Goal: Purchase product/service

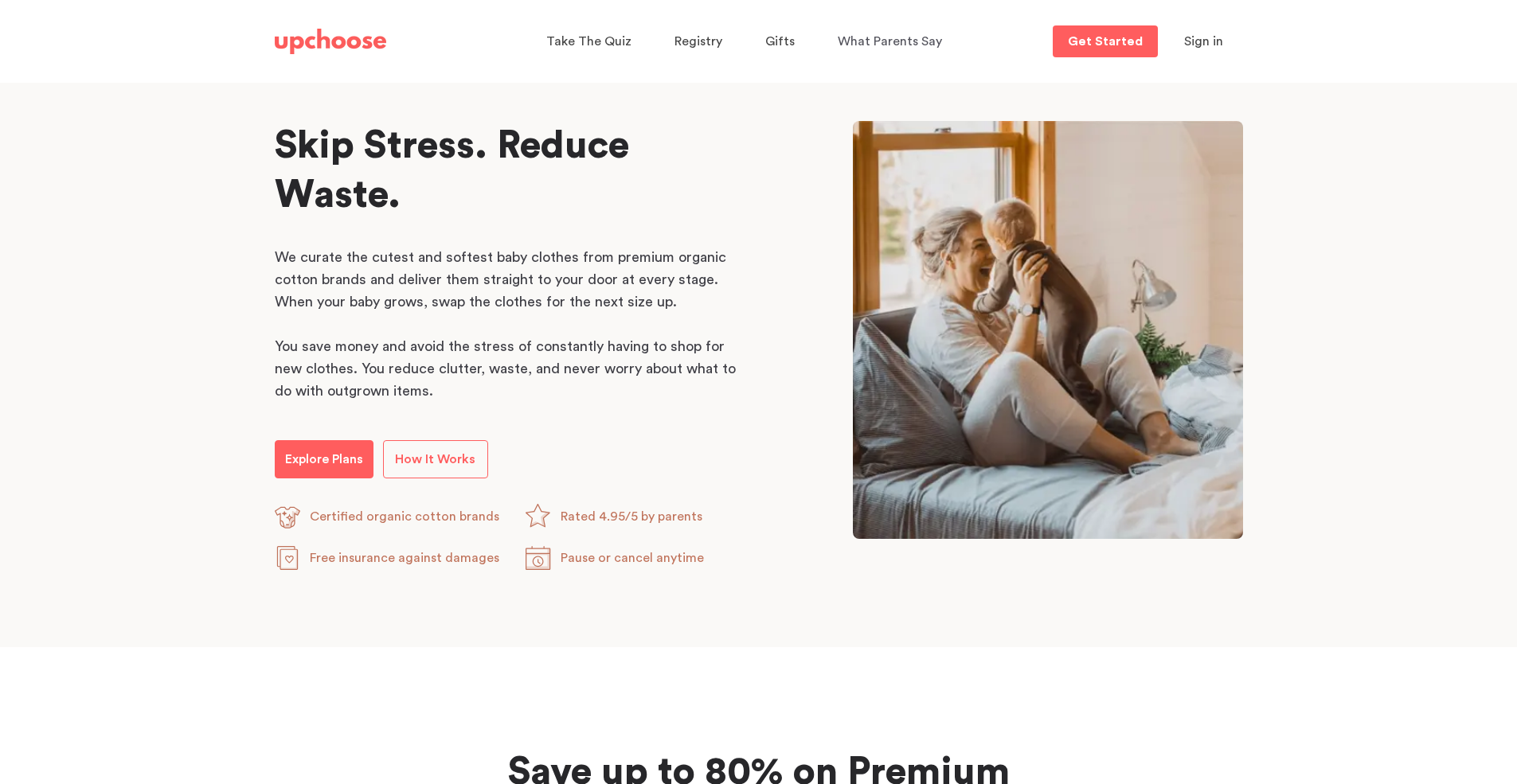
scroll to position [748, 0]
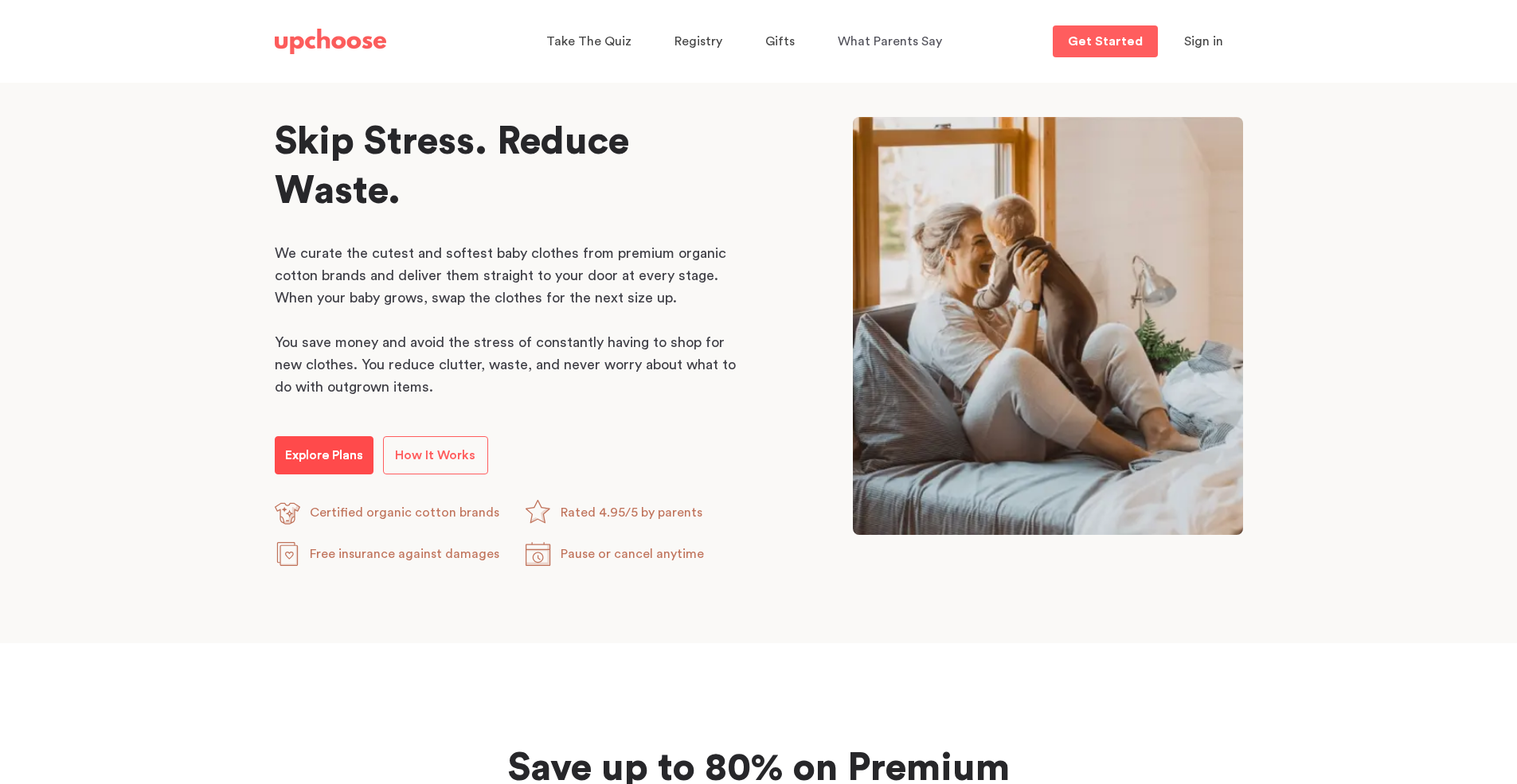
click at [327, 469] on link "Explore Plans" at bounding box center [324, 455] width 98 height 38
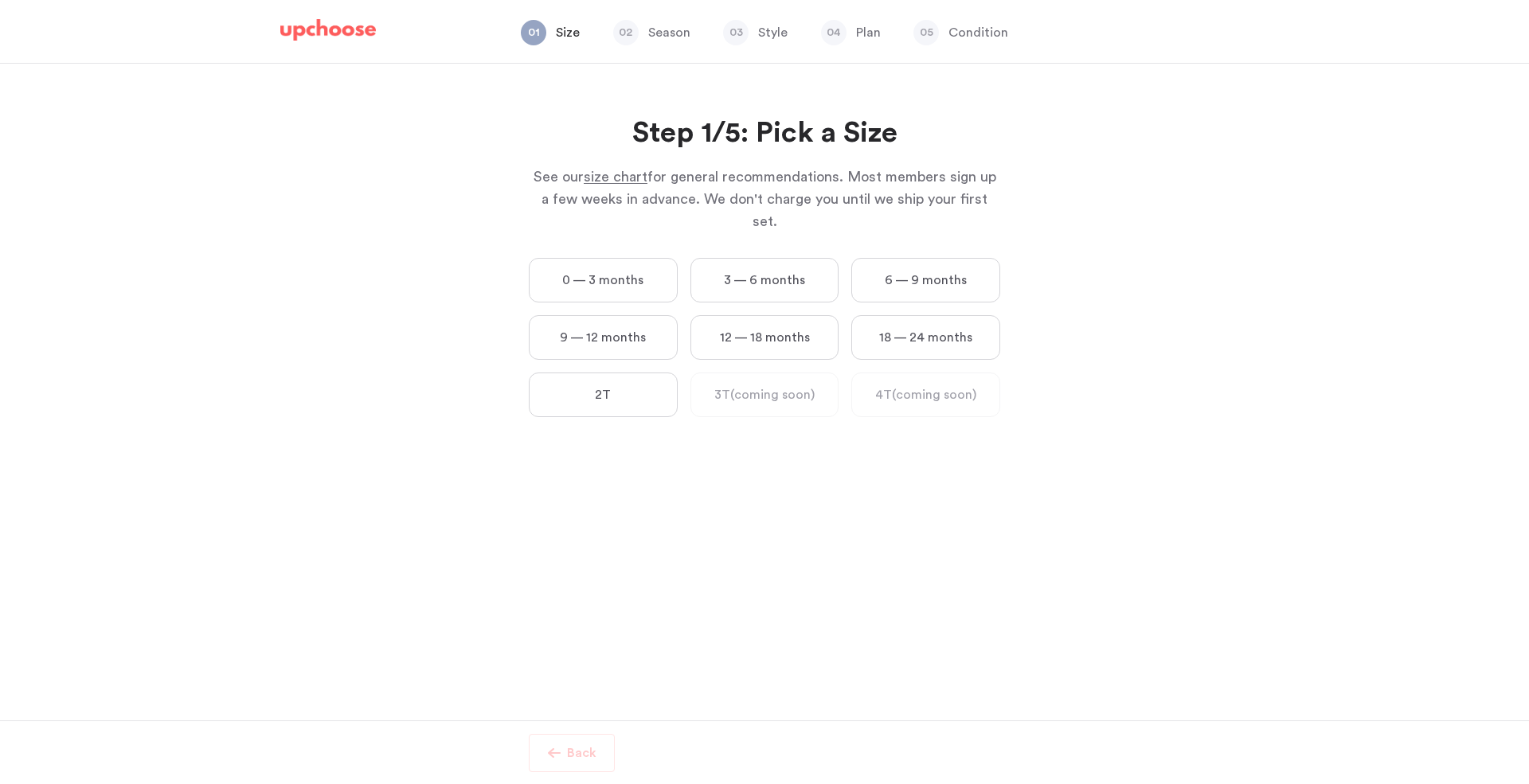
click at [560, 258] on label "0 — 3 months" at bounding box center [603, 280] width 149 height 45
click at [0, 0] on months "0 — 3 months" at bounding box center [0, 0] width 0 height 0
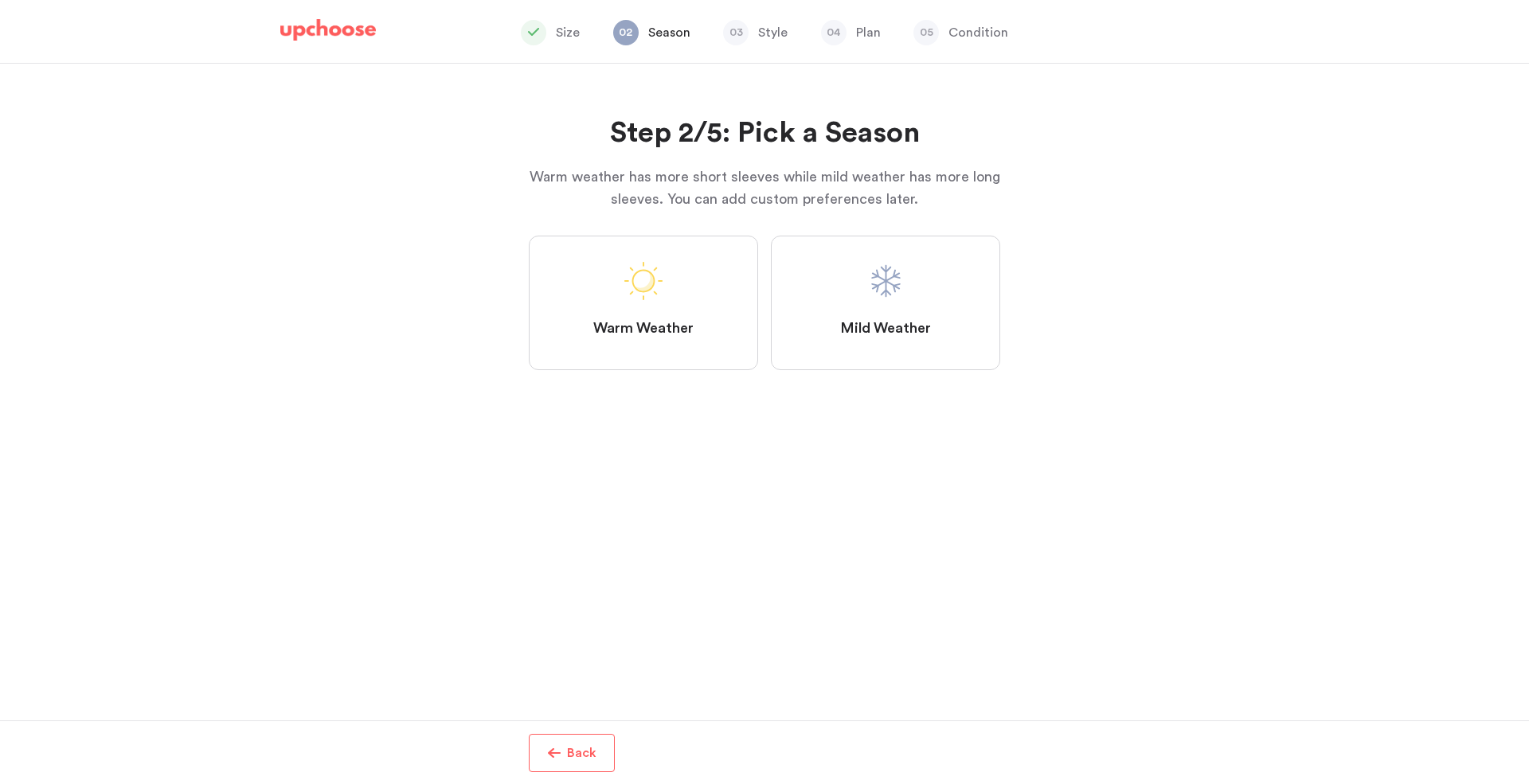
click at [797, 321] on label "Mild Weather" at bounding box center [885, 302] width 229 height 135
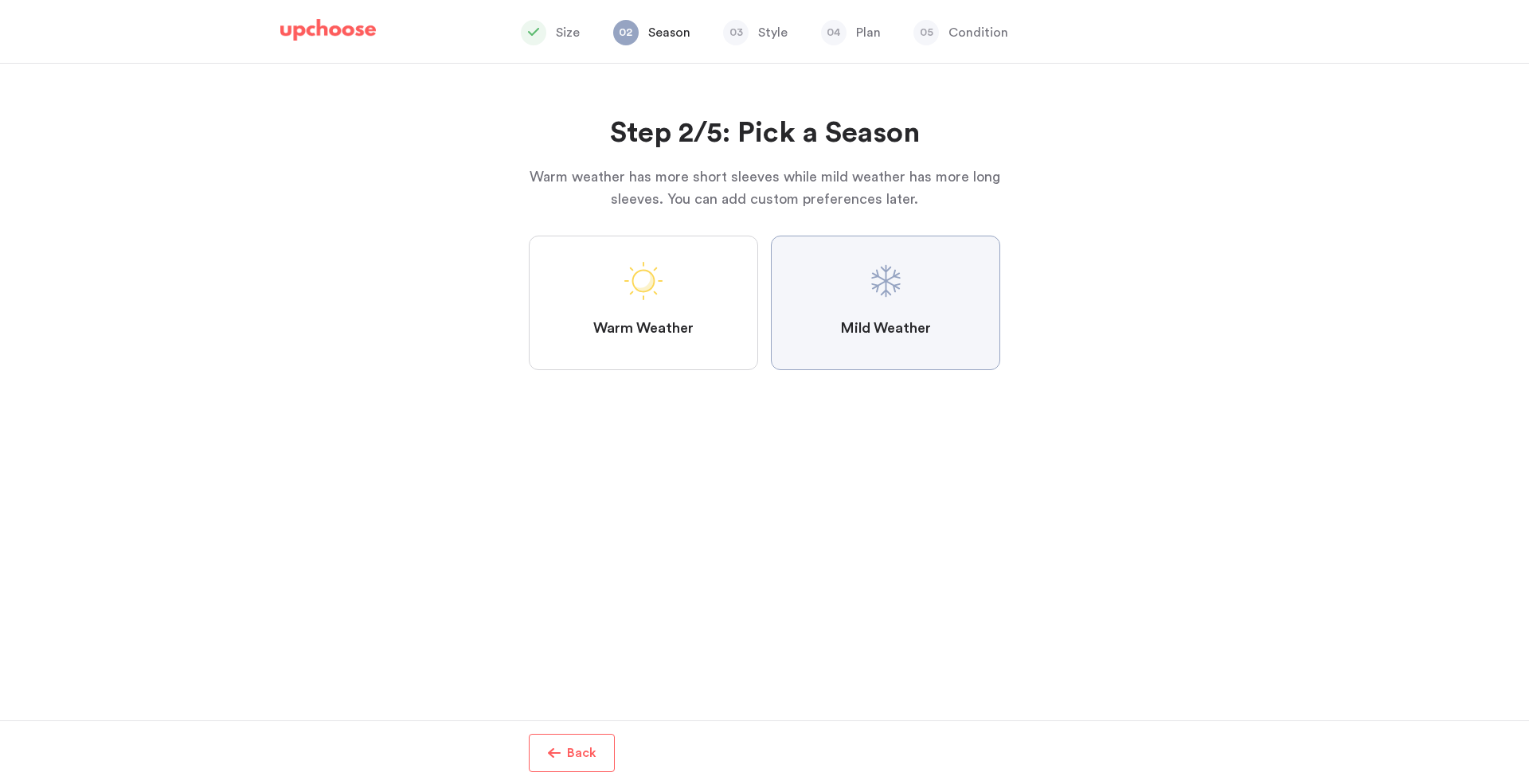
click at [0, 0] on Weather "Mild Weather" at bounding box center [0, 0] width 0 height 0
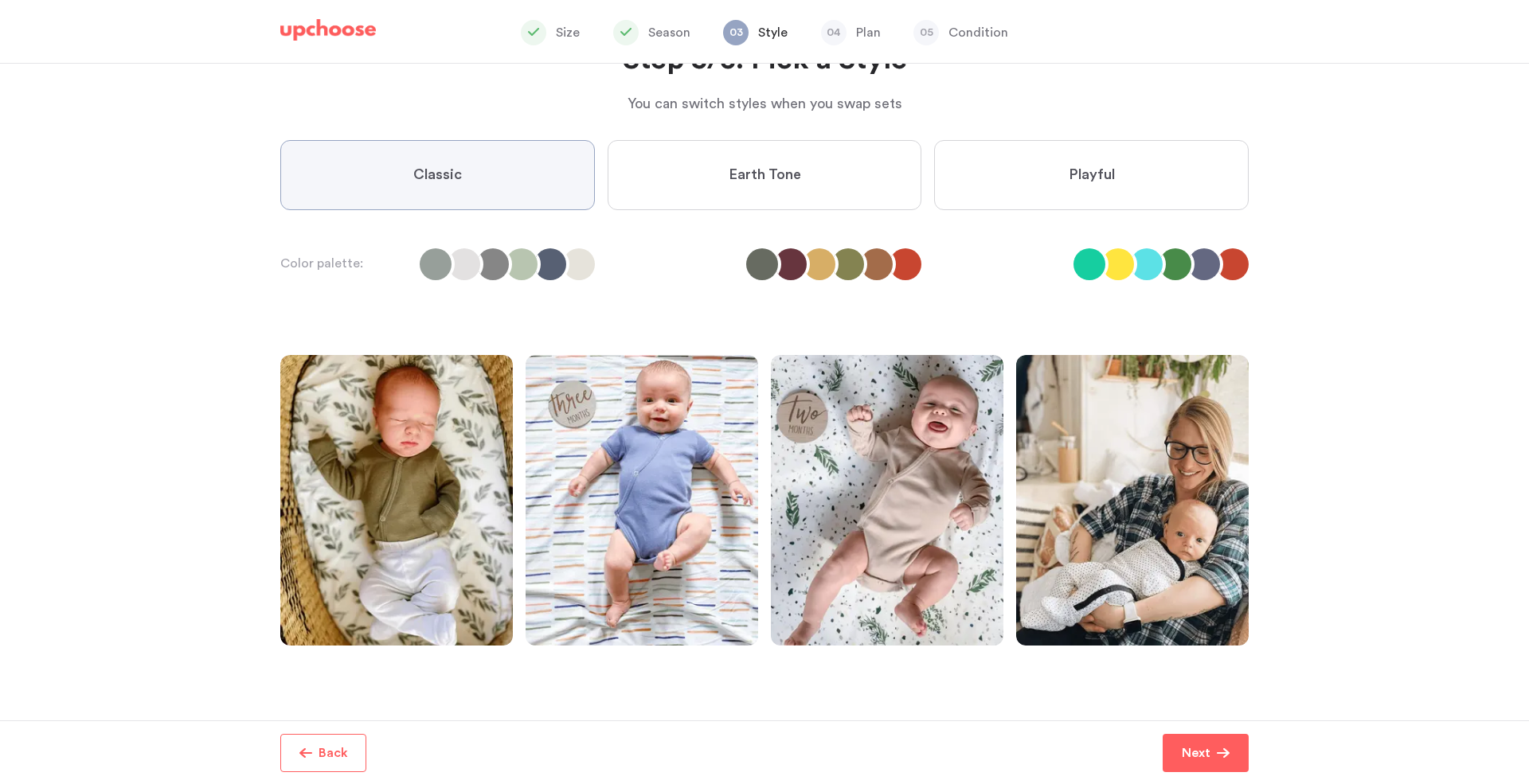
scroll to position [135, 0]
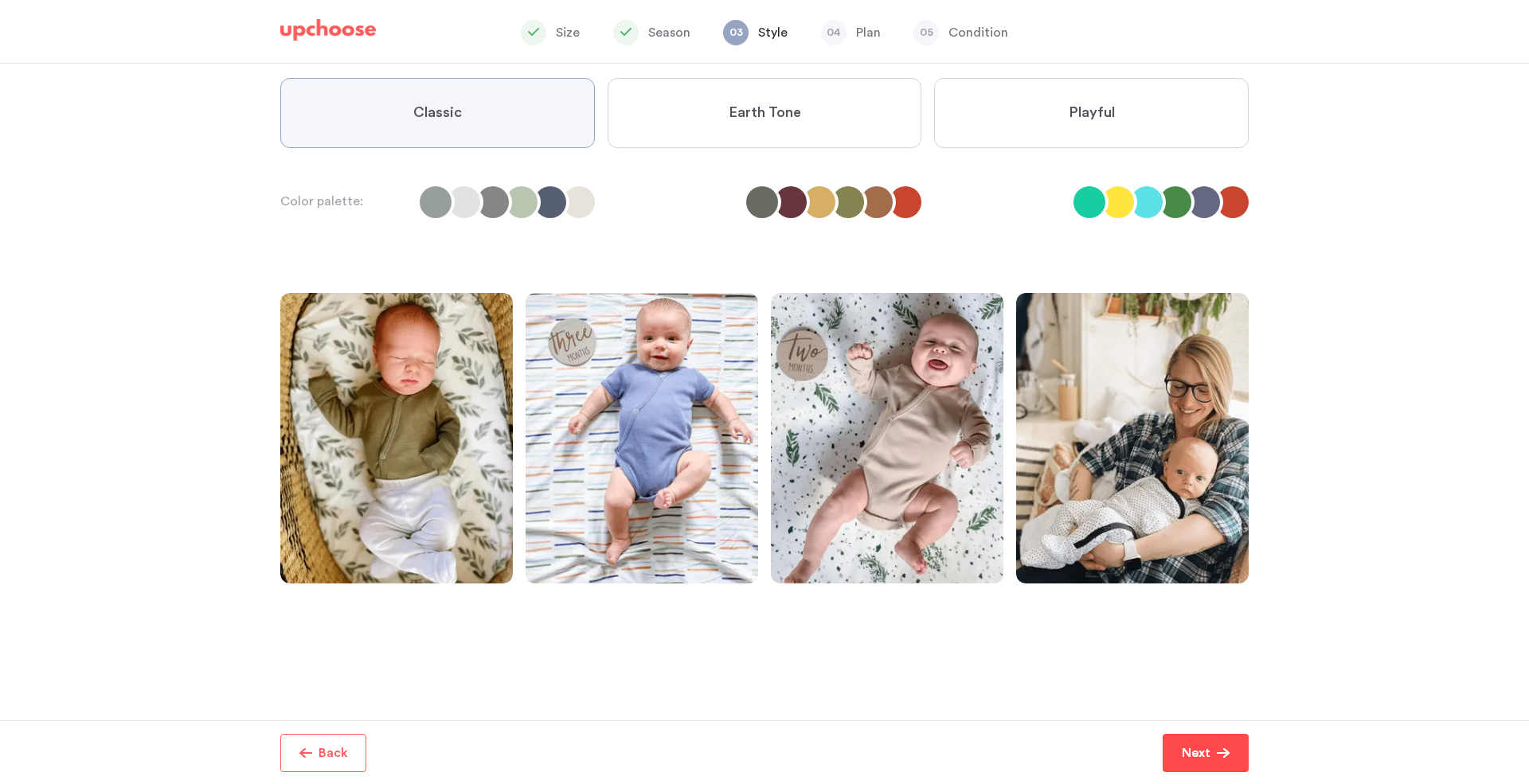
click at [1198, 750] on p "Next" at bounding box center [1196, 752] width 29 height 19
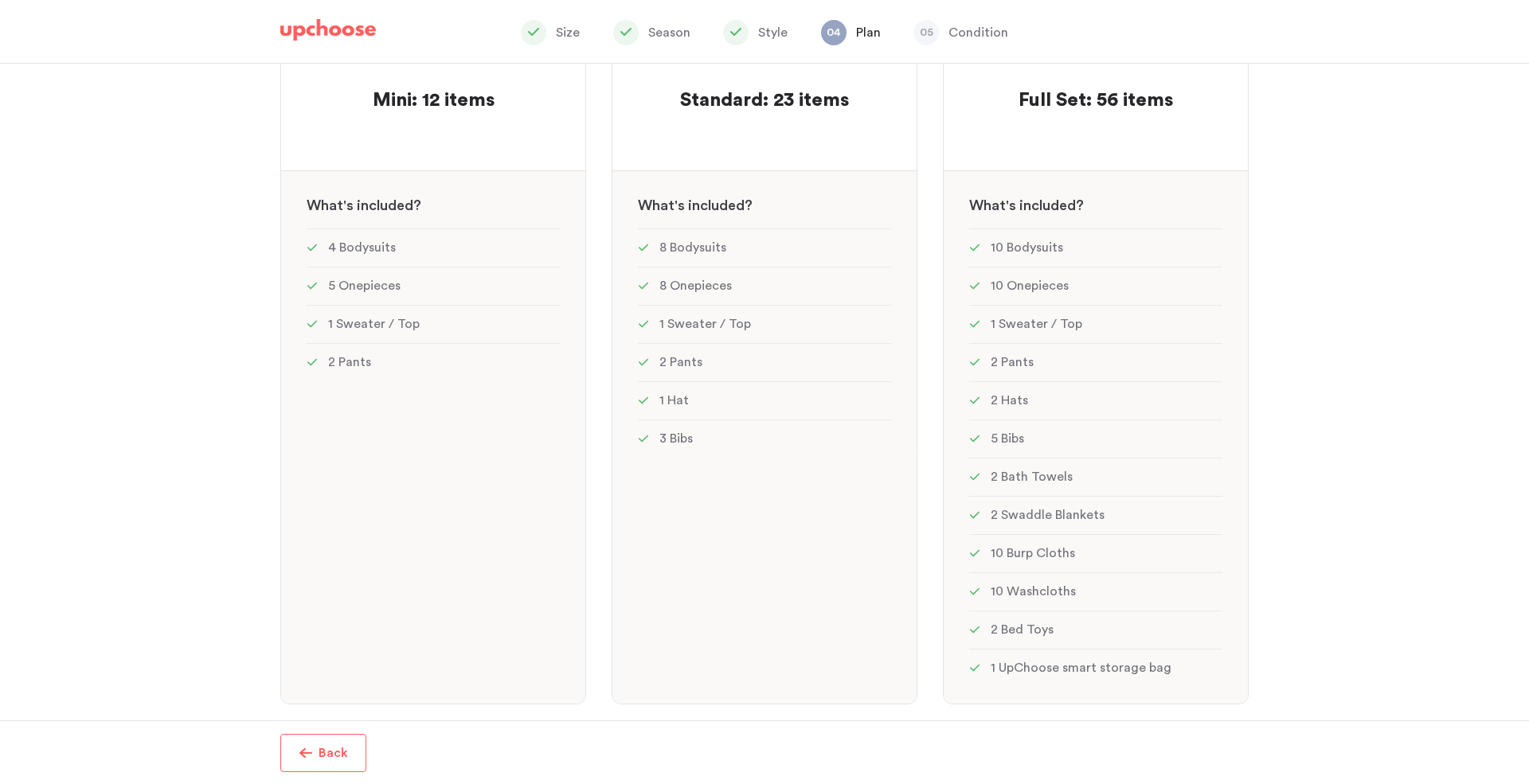
scroll to position [246, 0]
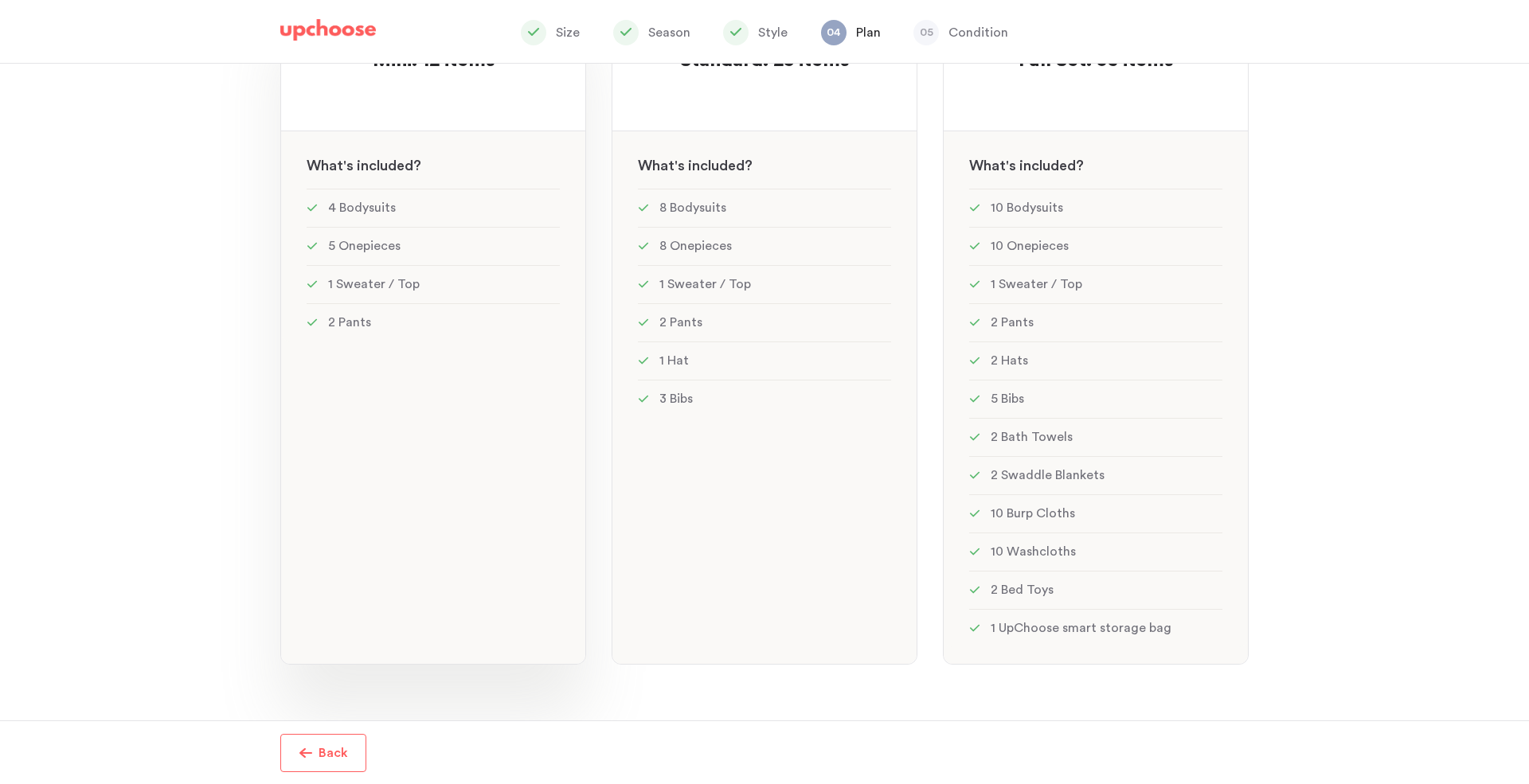
click at [446, 307] on li "2 Pants" at bounding box center [433, 322] width 253 height 38
